Goal: Task Accomplishment & Management: Complete application form

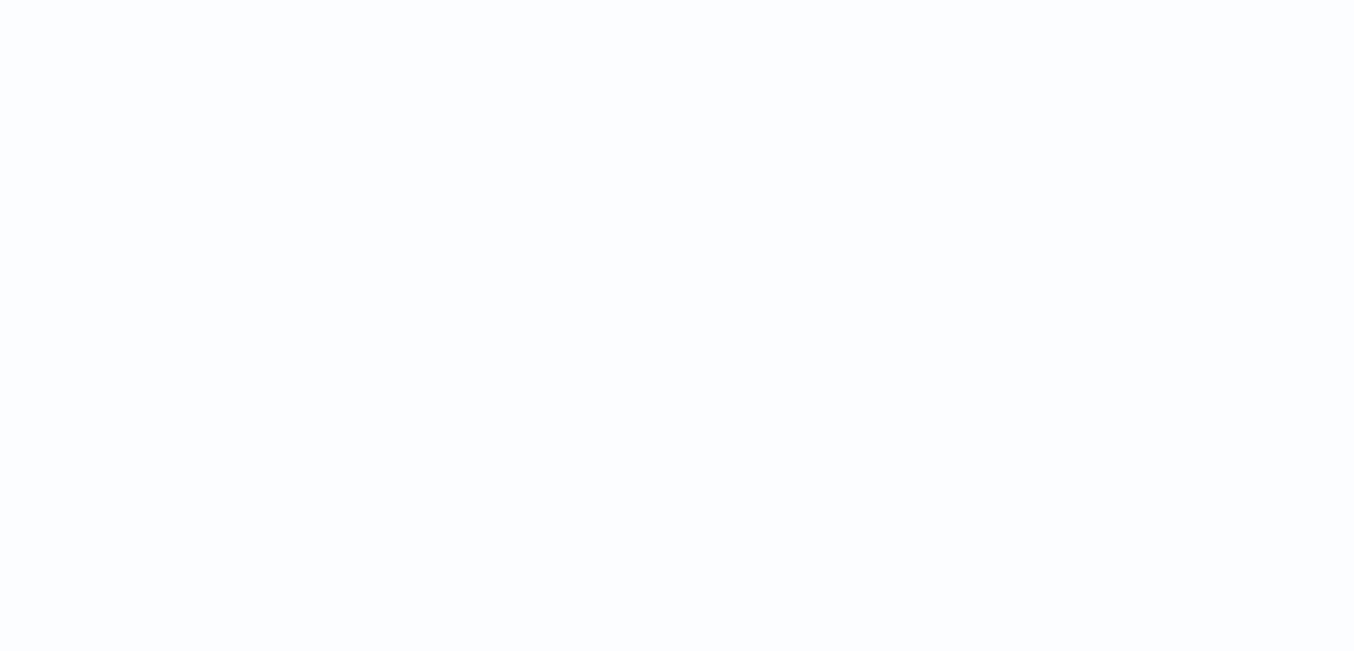
drag, startPoint x: 967, startPoint y: 100, endPoint x: 980, endPoint y: 97, distance: 12.6
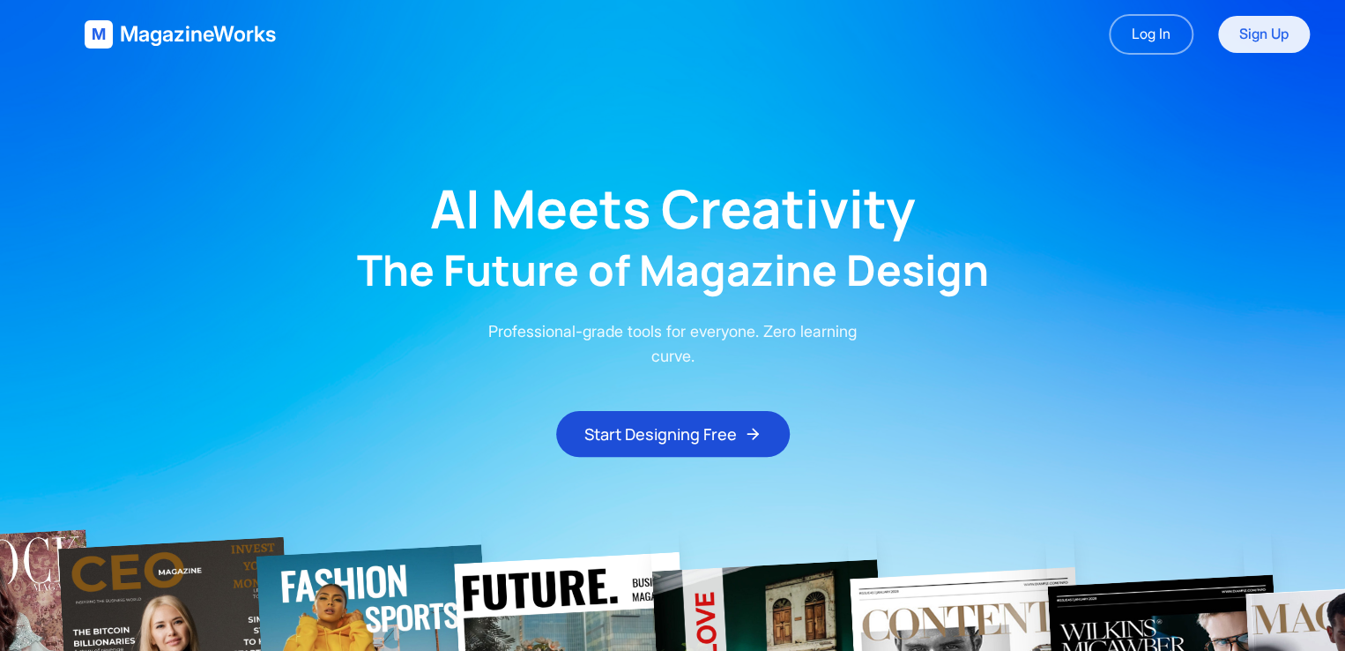
click at [707, 36] on link "Sign Up" at bounding box center [1264, 34] width 92 height 37
